Goal: Use online tool/utility: Utilize a website feature to perform a specific function

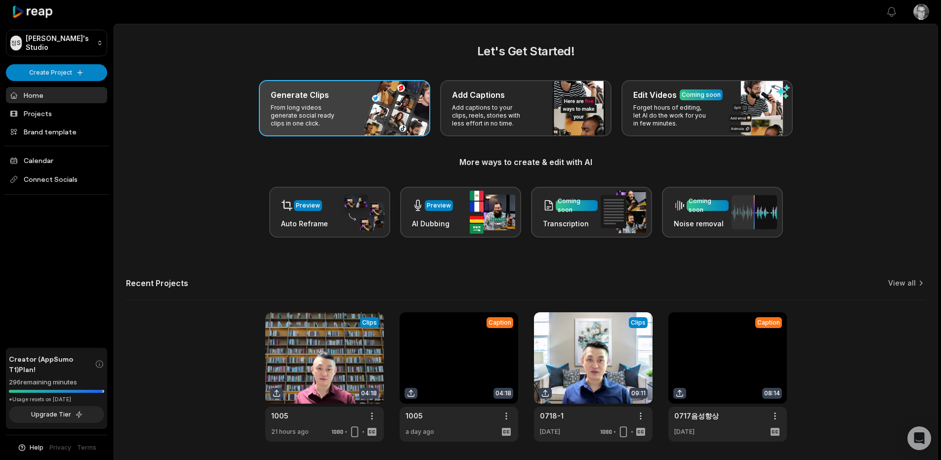
click at [324, 115] on p "From long videos generate social ready clips in one click." at bounding box center [309, 116] width 77 height 24
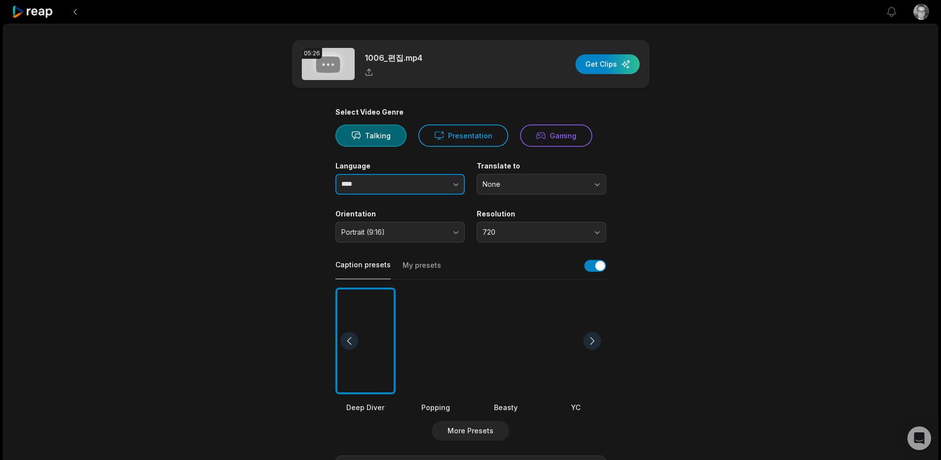
click at [418, 188] on button "button" at bounding box center [436, 184] width 56 height 21
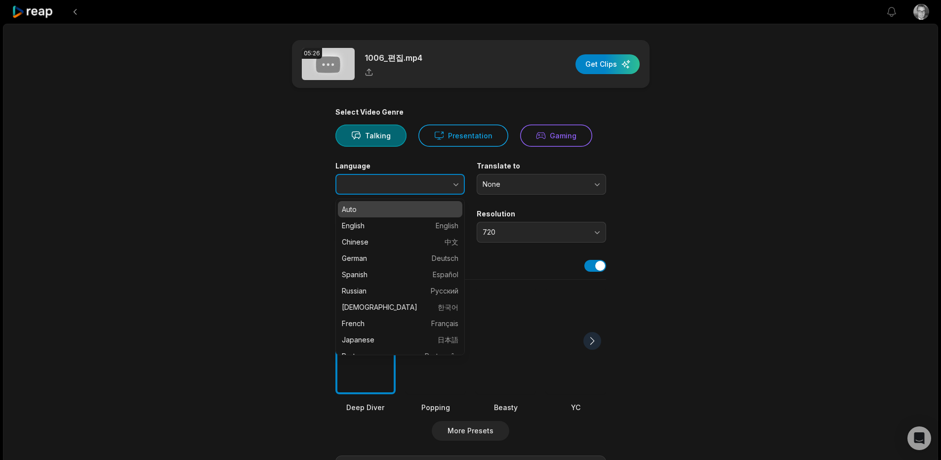
type input "******"
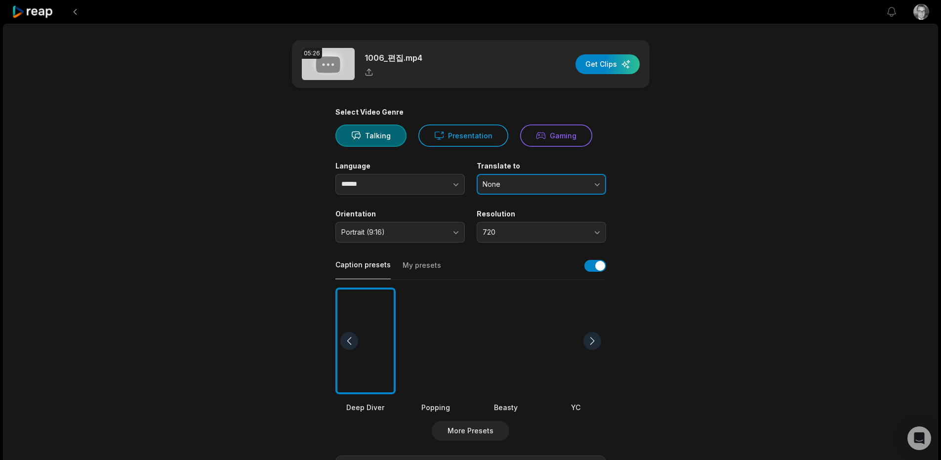
click at [512, 183] on span "None" at bounding box center [534, 184] width 104 height 9
drag, startPoint x: 511, startPoint y: 218, endPoint x: 510, endPoint y: 224, distance: 6.0
click at [511, 218] on div "Resolution 720" at bounding box center [540, 225] width 129 height 33
click at [508, 232] on span "720" at bounding box center [534, 232] width 104 height 9
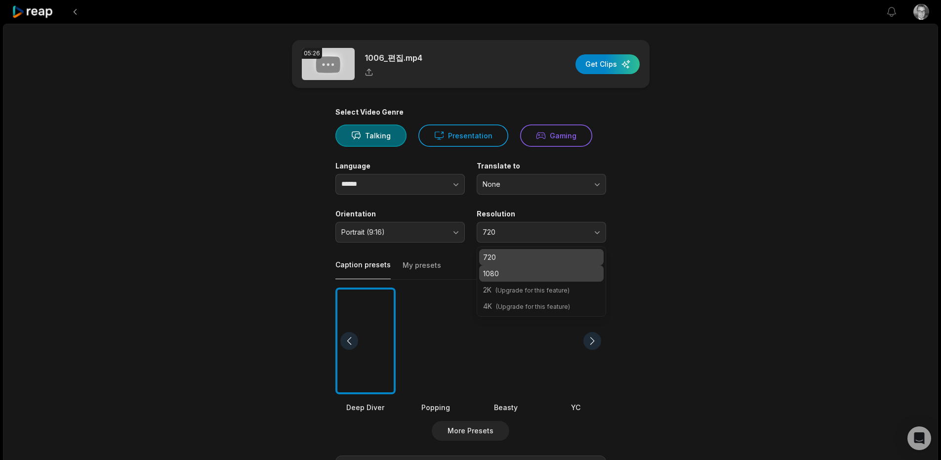
click at [496, 268] on p "1080" at bounding box center [541, 273] width 117 height 10
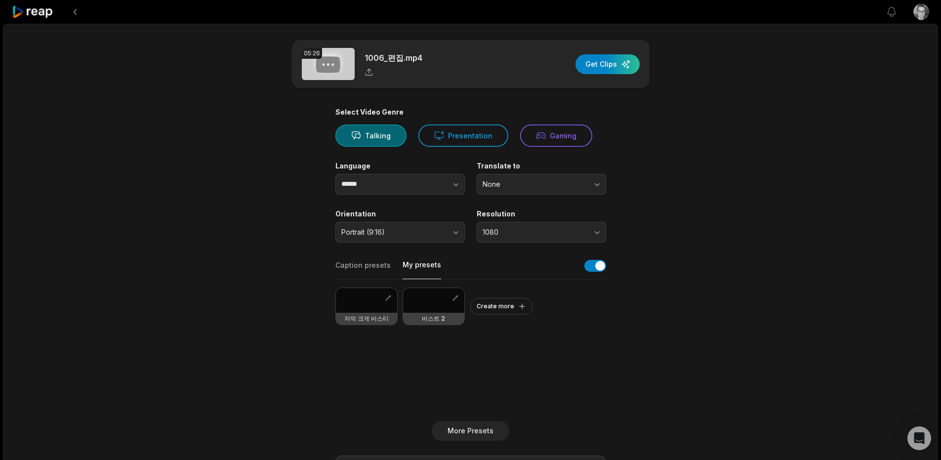
click at [420, 263] on button "My presets" at bounding box center [421, 269] width 39 height 19
click at [417, 300] on div at bounding box center [433, 300] width 61 height 25
click at [615, 59] on div "button" at bounding box center [607, 64] width 64 height 20
